Goal: Information Seeking & Learning: Learn about a topic

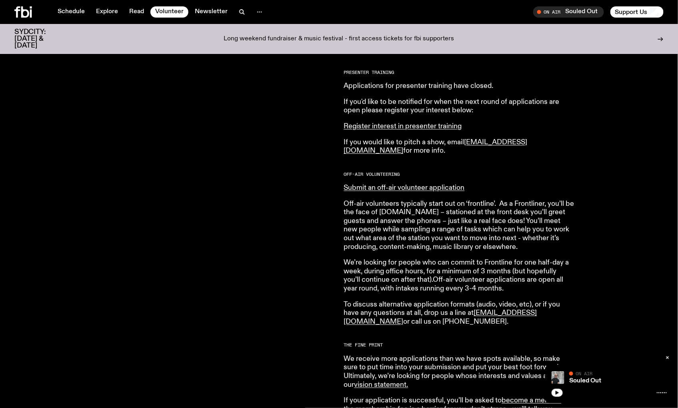
scroll to position [394, 0]
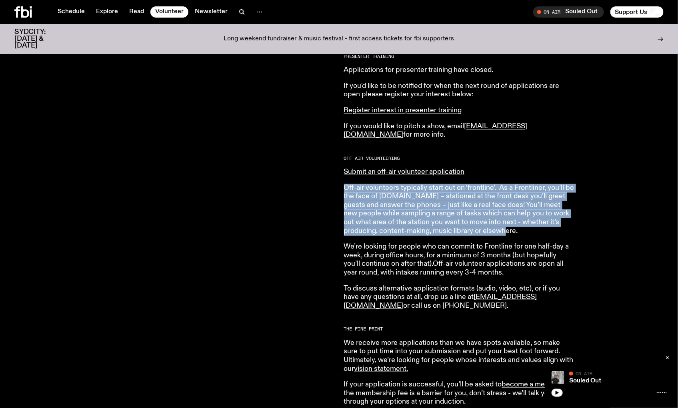
drag, startPoint x: 343, startPoint y: 187, endPoint x: 501, endPoint y: 233, distance: 164.8
click at [501, 233] on p "Off-air volunteers typically start out on ‘frontline’. As a Frontliner, you’ll …" at bounding box center [459, 210] width 230 height 52
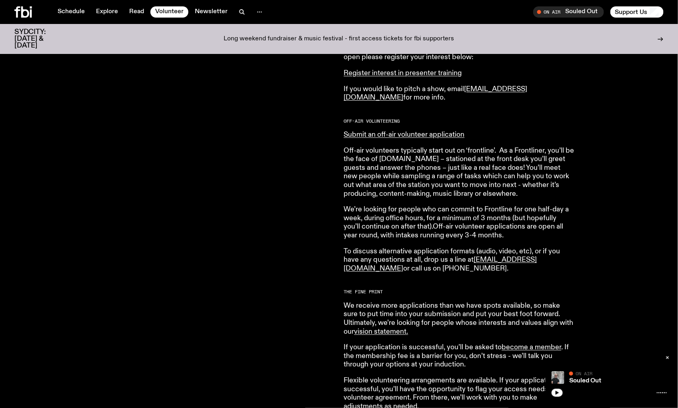
scroll to position [482, 0]
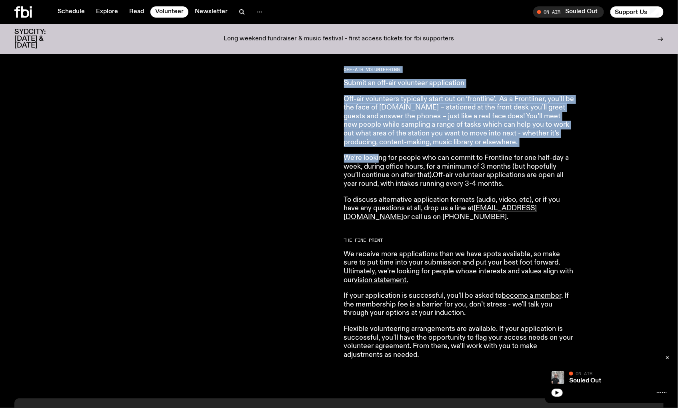
drag, startPoint x: 338, startPoint y: 154, endPoint x: 381, endPoint y: 160, distance: 43.5
click at [380, 160] on div "Both on-air and behind the scenes, it’s our volunteers who make it all happen. …" at bounding box center [339, 118] width 678 height 562
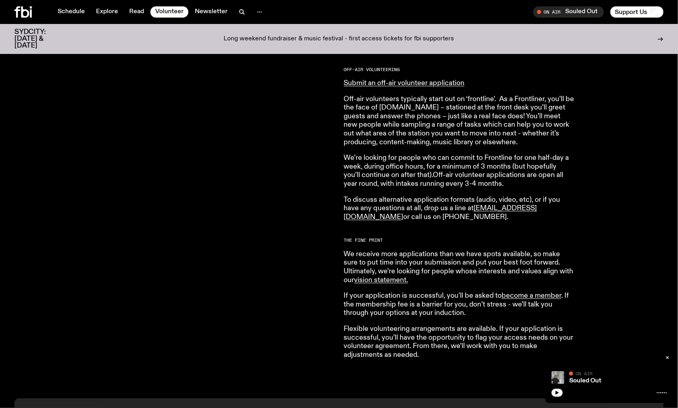
click at [381, 160] on p "We’re looking for people who can commit to Frontline for one half-day a week, d…" at bounding box center [459, 171] width 230 height 34
drag, startPoint x: 344, startPoint y: 155, endPoint x: 504, endPoint y: 185, distance: 163.0
click at [504, 185] on p "We’re looking for people who can commit to Frontline for one half-day a week, d…" at bounding box center [459, 171] width 230 height 34
click at [349, 192] on article "fbi.radio is made up of a bustling community of passionate and dedicated volunt…" at bounding box center [459, 102] width 230 height 513
drag, startPoint x: 337, startPoint y: 196, endPoint x: 588, endPoint y: 218, distance: 252.0
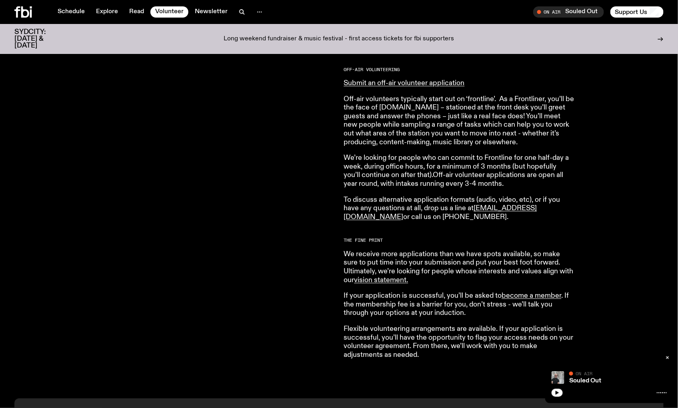
click at [590, 218] on div "Both on-air and behind the scenes, it’s our volunteers who make it all happen. …" at bounding box center [339, 118] width 678 height 562
click at [366, 229] on article "fbi.radio is made up of a bustling community of passionate and dedicated volunt…" at bounding box center [459, 102] width 230 height 513
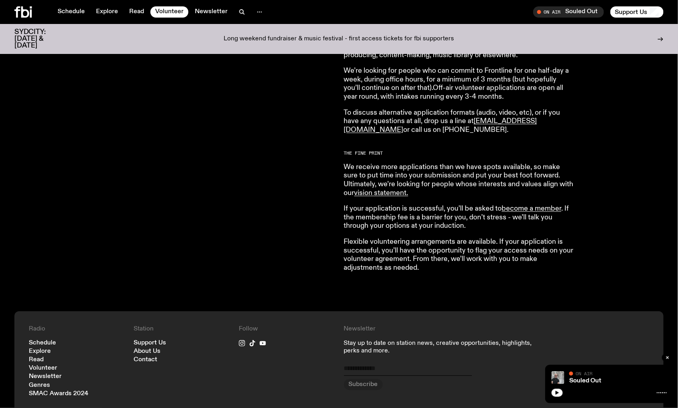
scroll to position [572, 0]
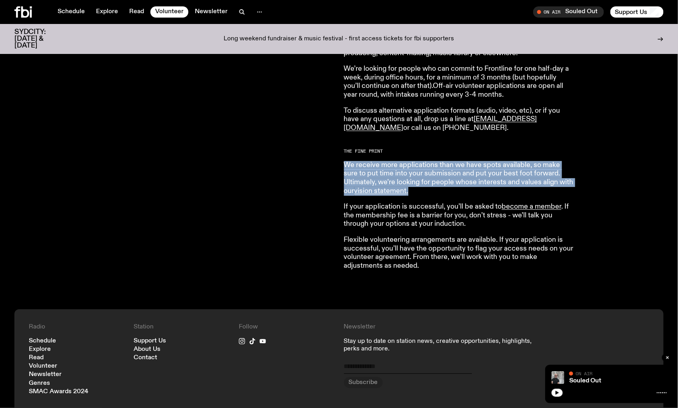
drag, startPoint x: 340, startPoint y: 165, endPoint x: 577, endPoint y: 193, distance: 238.7
click at [577, 193] on div "Both on-air and behind the scenes, it’s our volunteers who make it all happen. …" at bounding box center [339, 29] width 678 height 562
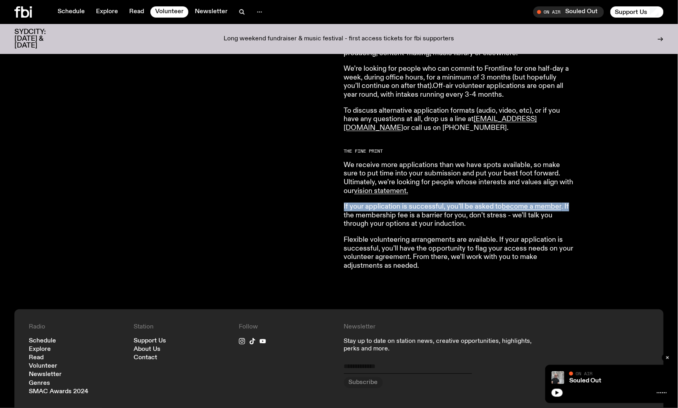
drag, startPoint x: 342, startPoint y: 204, endPoint x: 574, endPoint y: 209, distance: 232.3
click at [574, 209] on div "Both on-air and behind the scenes, it’s our volunteers who make it all happen. …" at bounding box center [339, 29] width 678 height 562
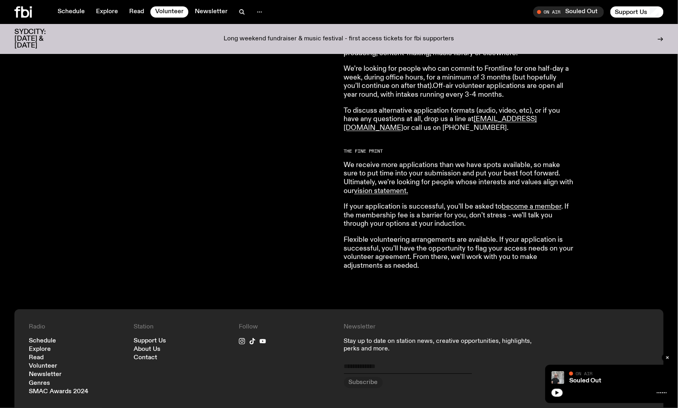
click at [340, 214] on div "Both on-air and behind the scenes, it’s our volunteers who make it all happen. …" at bounding box center [339, 29] width 678 height 562
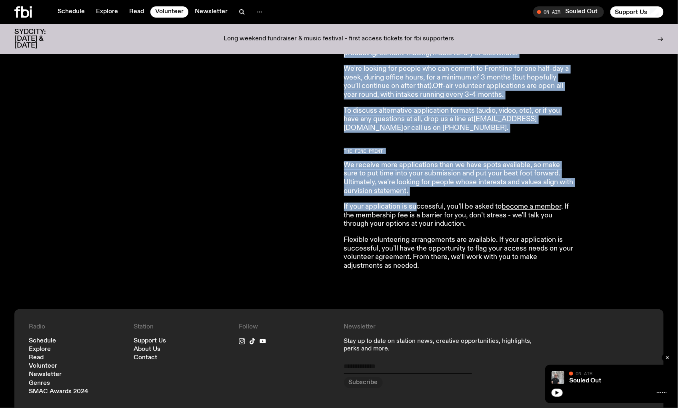
drag, startPoint x: 341, startPoint y: 206, endPoint x: 417, endPoint y: 207, distance: 75.6
click at [416, 208] on div "Both on-air and behind the scenes, it’s our volunteers who make it all happen. …" at bounding box center [339, 29] width 678 height 562
click at [416, 206] on p "If your application is successful, you’ll be asked to become a member . If the …" at bounding box center [459, 216] width 230 height 26
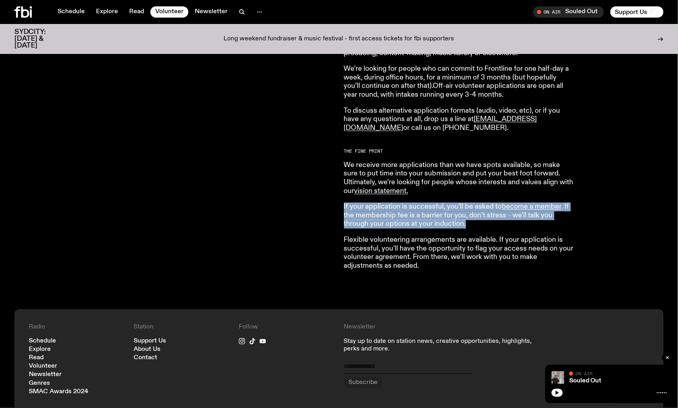
drag, startPoint x: 343, startPoint y: 206, endPoint x: 532, endPoint y: 228, distance: 190.8
click at [539, 228] on div "Both on-air and behind the scenes, it’s our volunteers who make it all happen. …" at bounding box center [339, 29] width 678 height 562
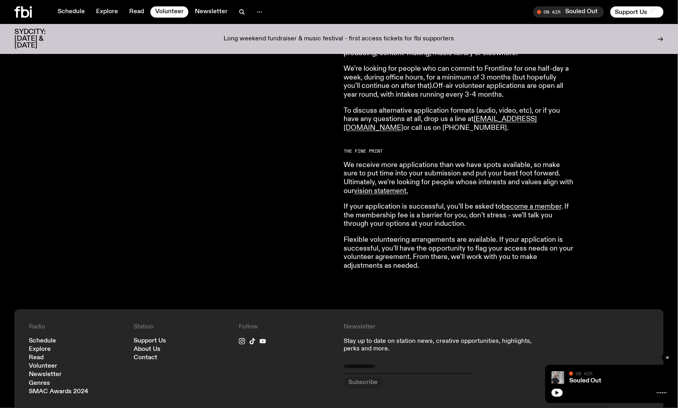
click at [341, 233] on div "Both on-air and behind the scenes, it’s our volunteers who make it all happen. …" at bounding box center [339, 29] width 678 height 562
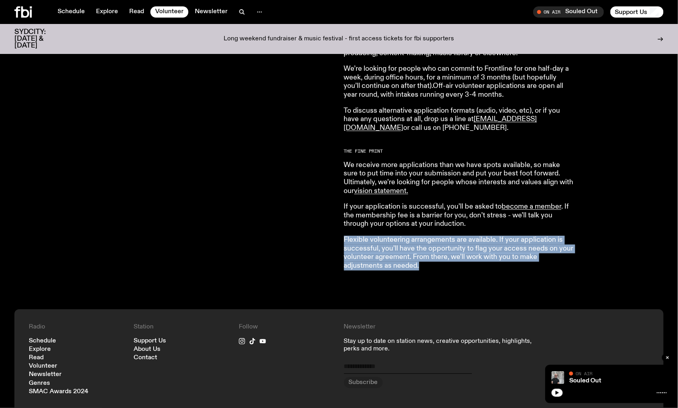
drag, startPoint x: 343, startPoint y: 237, endPoint x: 550, endPoint y: 273, distance: 210.4
click at [550, 273] on div "fbi.radio is made up of a bustling community of passionate and dedicated volunt…" at bounding box center [504, 17] width 320 height 520
click at [550, 272] on div "fbi.radio is made up of a bustling community of passionate and dedicated volunt…" at bounding box center [504, 17] width 320 height 520
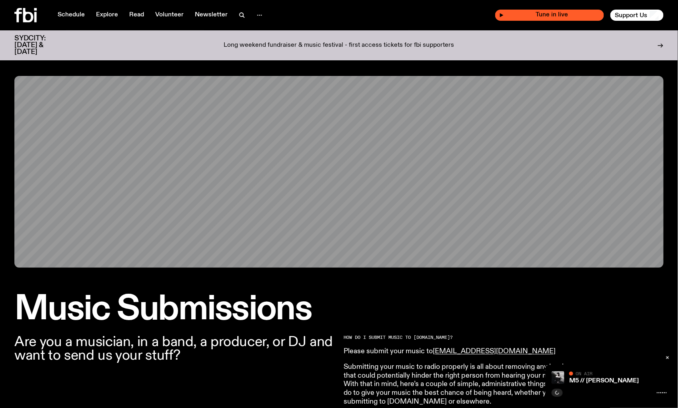
click at [549, 14] on span "Tune in live" at bounding box center [552, 15] width 96 height 6
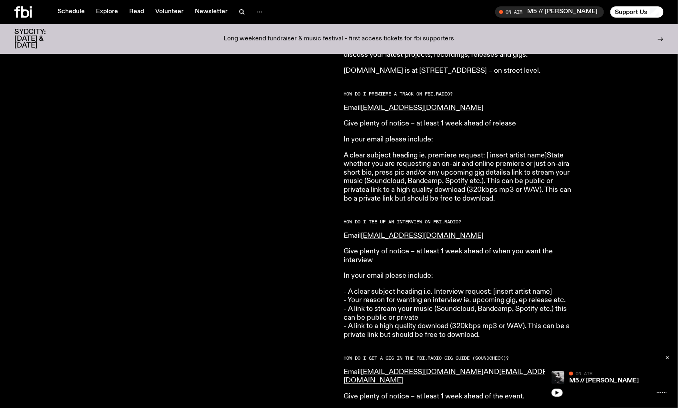
scroll to position [831, 0]
click at [557, 391] on icon "button" at bounding box center [556, 393] width 5 height 5
click at [581, 382] on link "M5 // [PERSON_NAME]" at bounding box center [604, 381] width 70 height 6
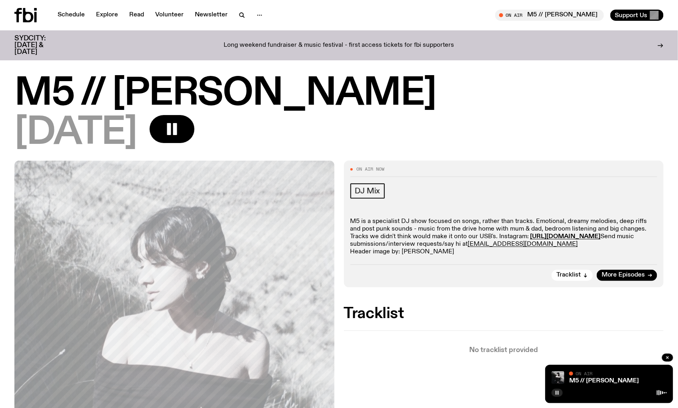
click at [664, 393] on icon at bounding box center [661, 393] width 10 height 6
click at [660, 393] on div at bounding box center [661, 393] width 10 height 6
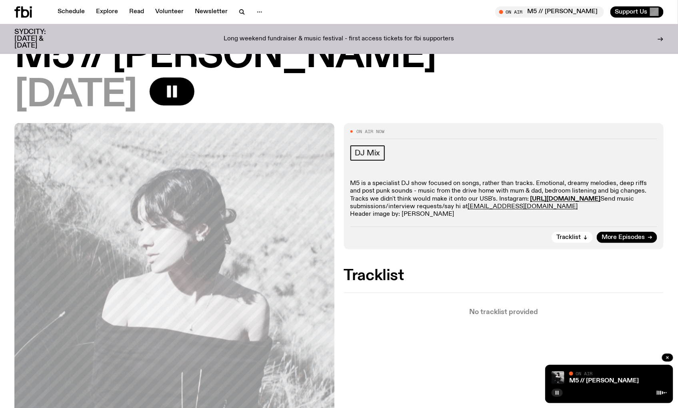
scroll to position [1, 0]
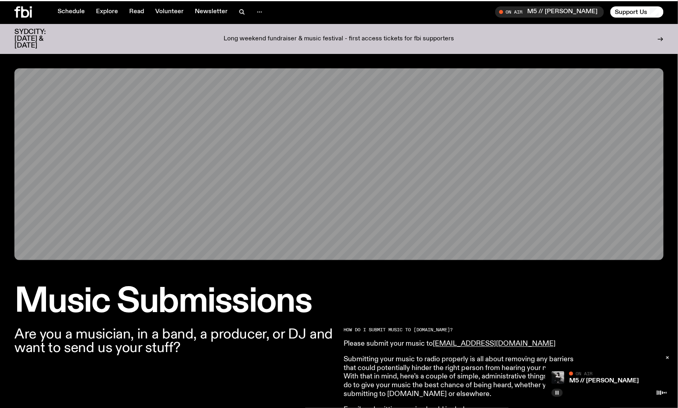
scroll to position [831, 0]
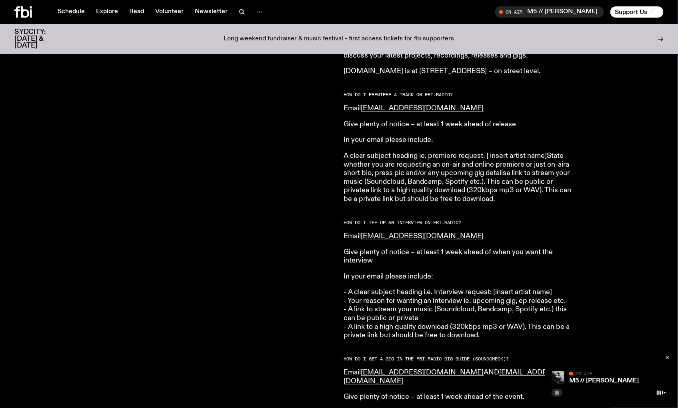
click at [558, 393] on rect "button" at bounding box center [557, 393] width 1 height 4
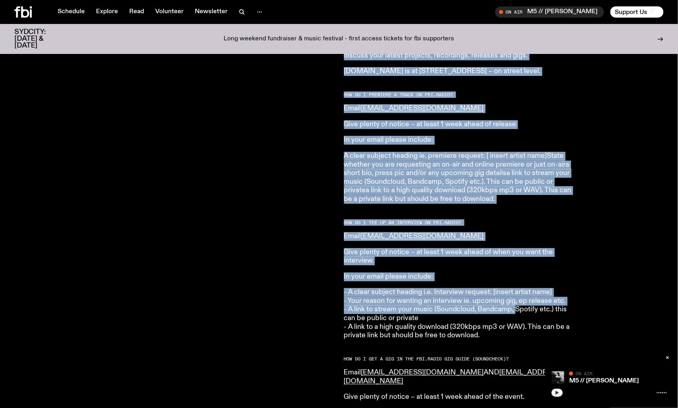
drag, startPoint x: 330, startPoint y: 217, endPoint x: 525, endPoint y: 300, distance: 211.9
click at [518, 297] on div "Are you a musician, in a band, a producer, or DJ and want to send us your stuff…" at bounding box center [339, 168] width 678 height 1359
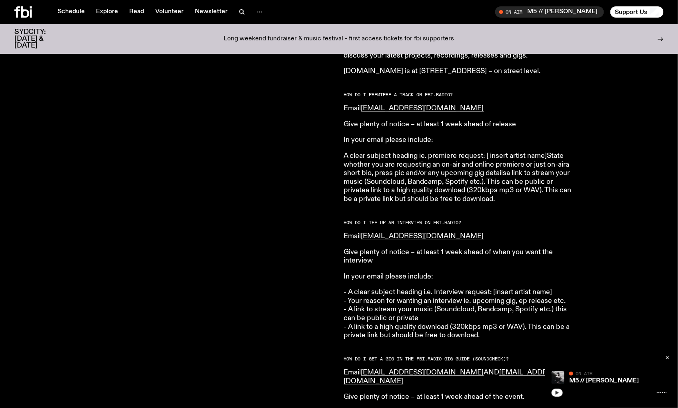
click at [525, 335] on article "HOW DO I SUBMIT MUSIC TO FBi.radio? Please submit your music to music@fbiradio.…" at bounding box center [459, 156] width 230 height 1317
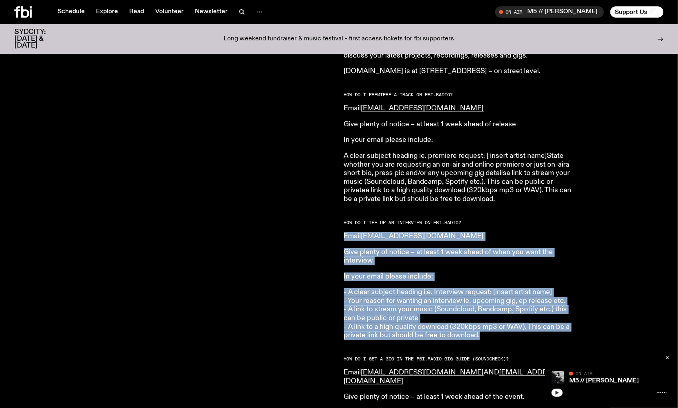
drag, startPoint x: 498, startPoint y: 327, endPoint x: 344, endPoint y: 227, distance: 184.0
click at [344, 227] on article "HOW DO I SUBMIT MUSIC TO FBi.radio? Please submit your music to music@fbiradio.…" at bounding box center [459, 156] width 230 height 1317
click at [238, 12] on icon "button" at bounding box center [242, 12] width 10 height 10
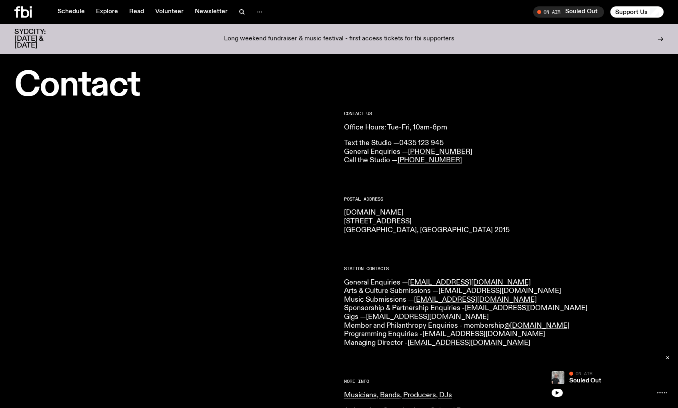
scroll to position [131, 0]
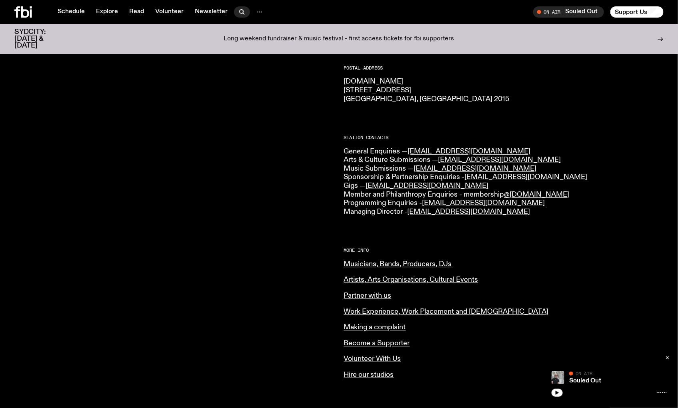
click at [242, 11] on icon "button" at bounding box center [242, 12] width 10 height 10
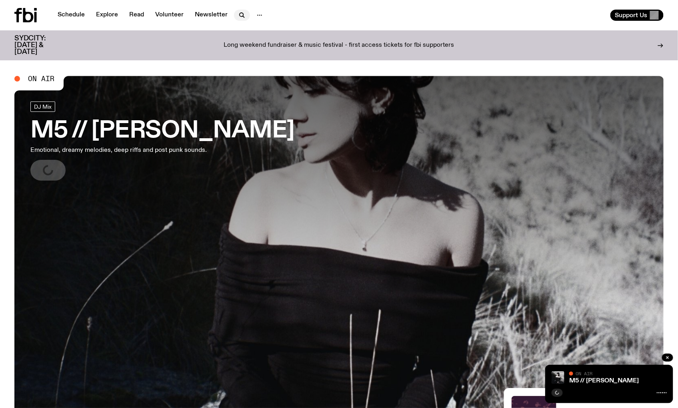
click at [237, 16] on icon "button" at bounding box center [242, 15] width 10 height 10
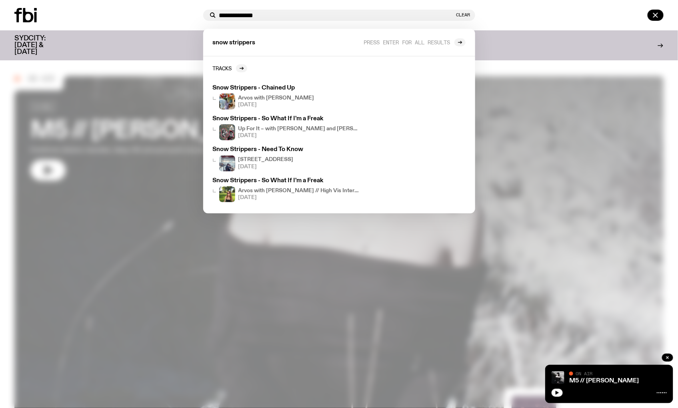
type input "**********"
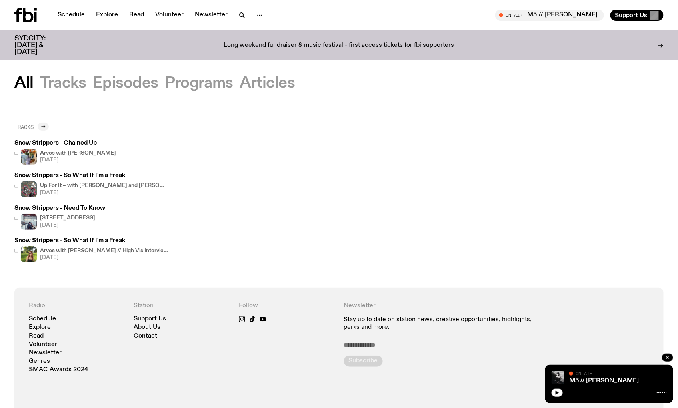
click at [42, 127] on icon at bounding box center [43, 126] width 5 height 5
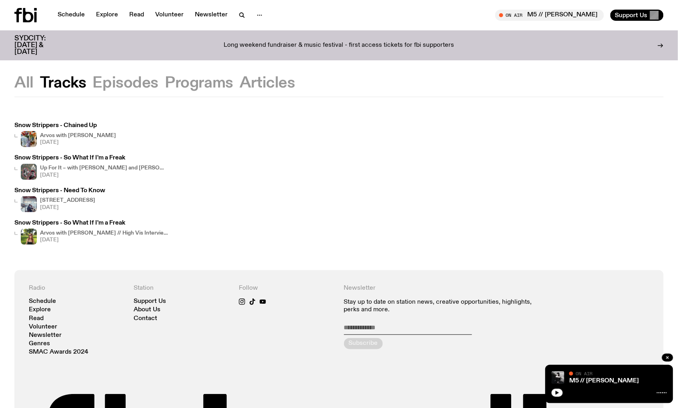
click at [77, 223] on h3 "Snow Strippers - So What If I'm a Freak" at bounding box center [91, 223] width 154 height 6
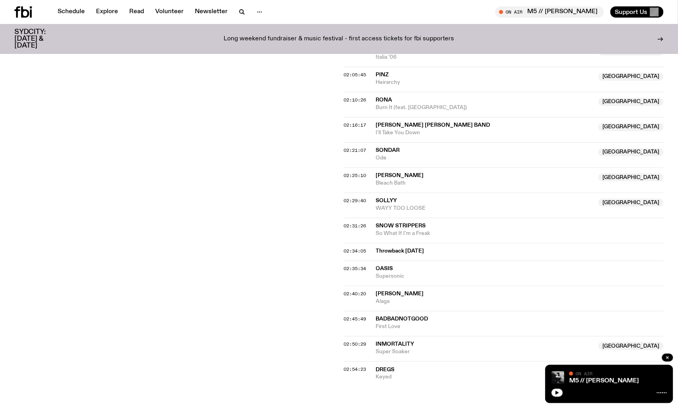
scroll to position [1063, 0]
